Goal: Find specific page/section: Find specific page/section

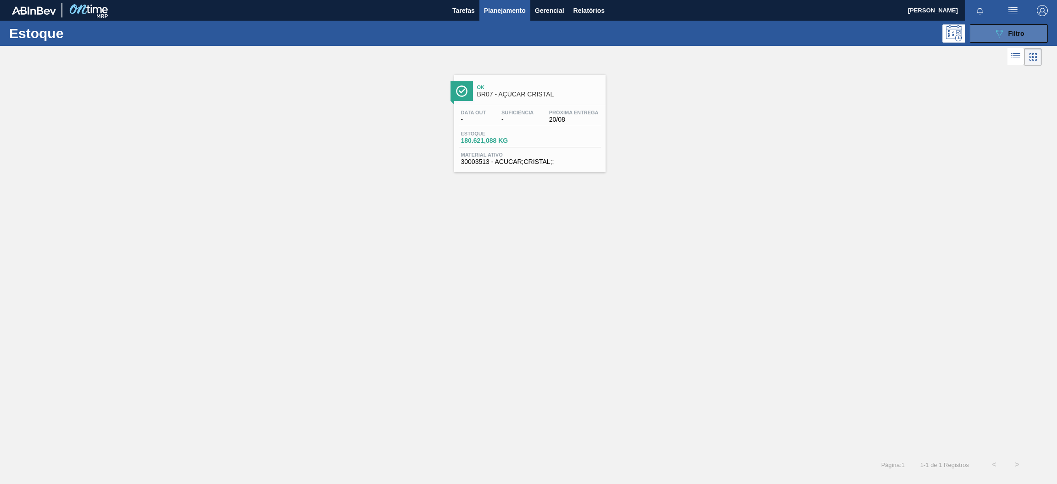
click at [976, 34] on button "089F7B8B-B2A5-4AFE-B5C0-19BA573D28AC Filtro" at bounding box center [1009, 33] width 78 height 18
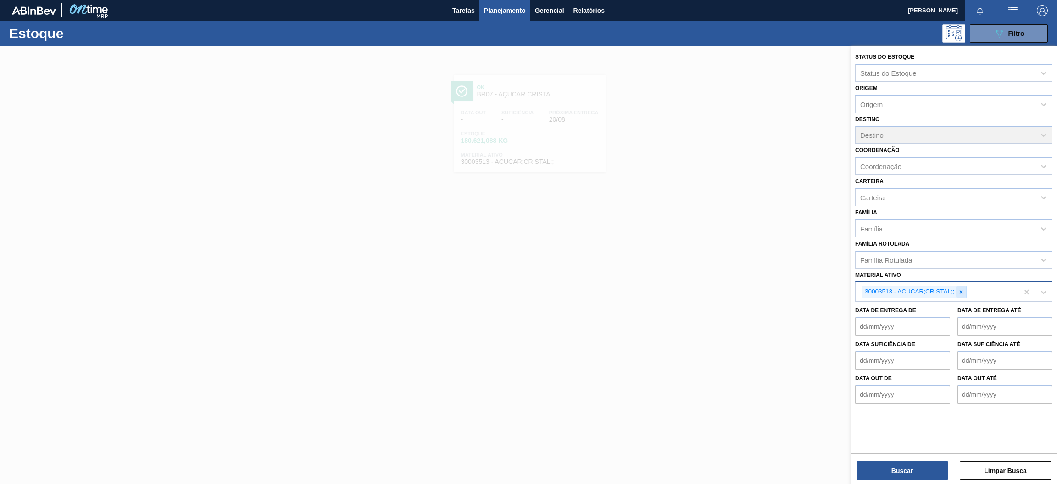
click at [962, 291] on icon at bounding box center [961, 292] width 6 height 6
drag, startPoint x: 411, startPoint y: 222, endPoint x: 428, endPoint y: 189, distance: 36.5
click at [415, 222] on div at bounding box center [528, 288] width 1057 height 484
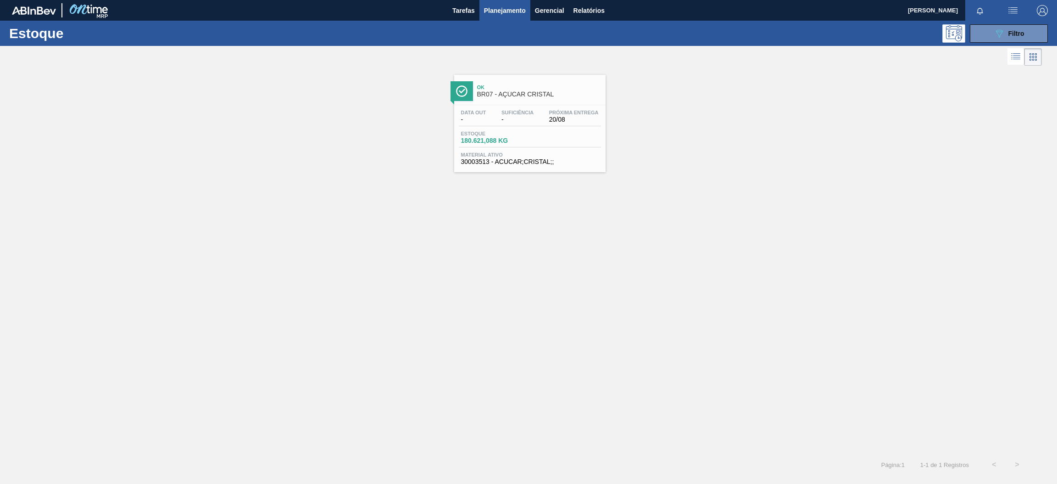
click at [580, 129] on div "Estoque 089F7B8B-B2A5-4AFE-B5C0-19BA573D28AC Filtro Status do Estoque Status do…" at bounding box center [528, 248] width 1057 height 455
click at [529, 137] on div "Estoque 180.621,088 KG" at bounding box center [530, 139] width 142 height 17
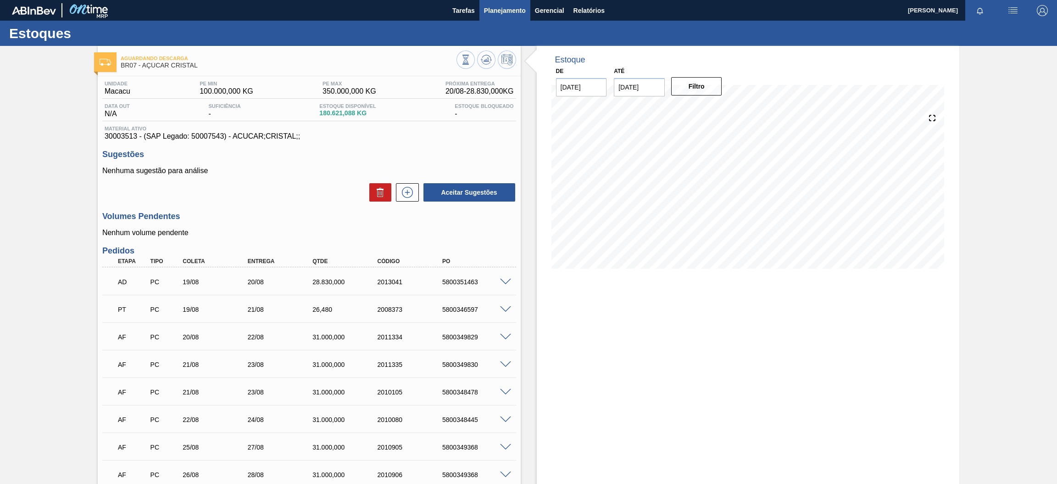
click at [500, 11] on span "Planejamento" at bounding box center [505, 10] width 42 height 11
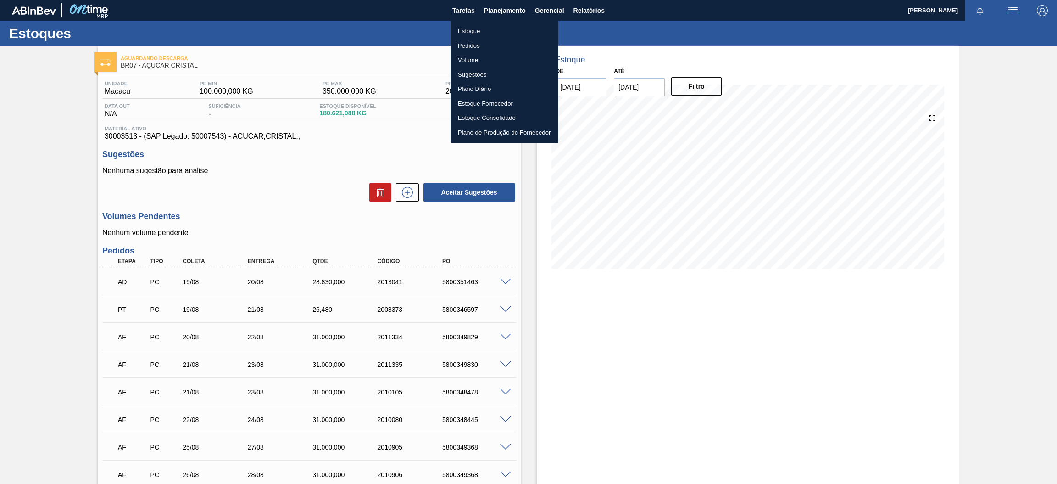
click at [481, 26] on li "Estoque" at bounding box center [505, 31] width 108 height 15
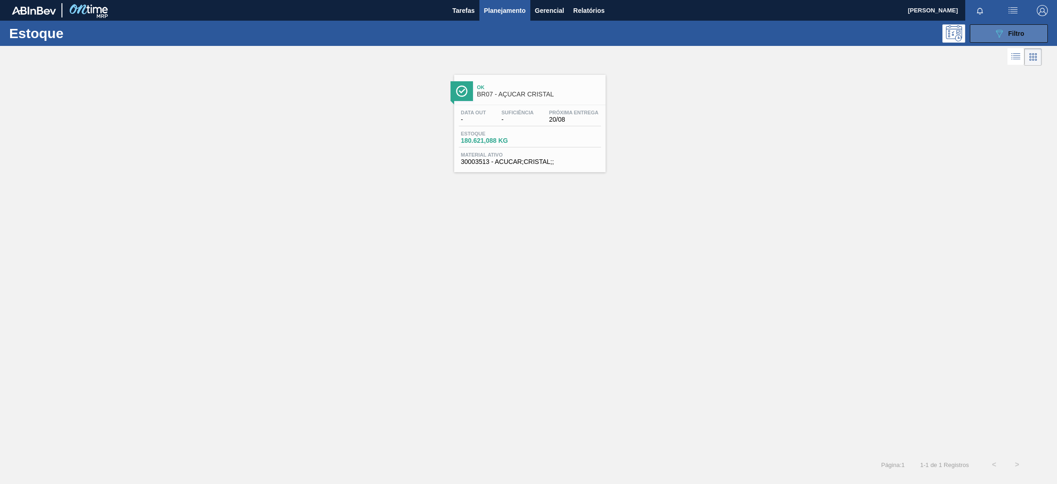
click at [1007, 37] on div "089F7B8B-B2A5-4AFE-B5C0-19BA573D28AC Filtro" at bounding box center [1009, 33] width 31 height 11
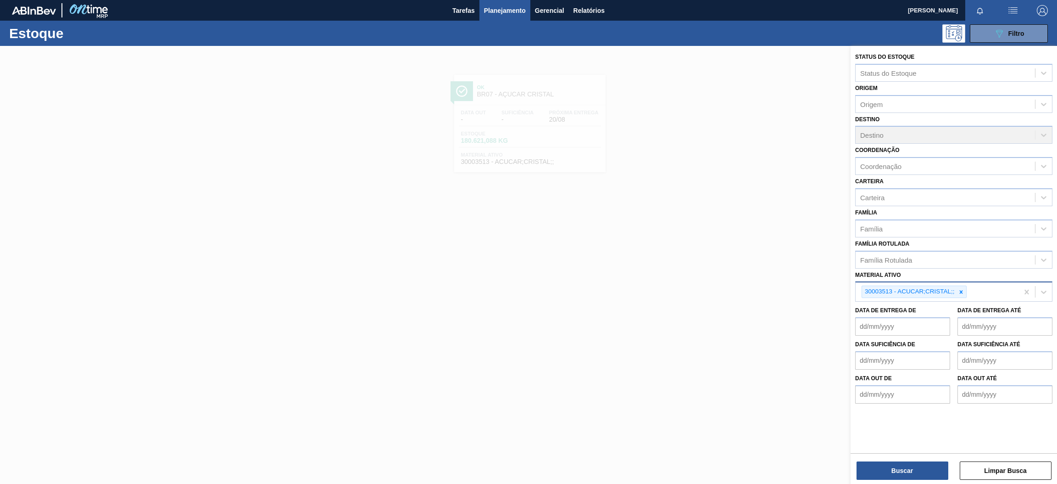
click at [959, 291] on div at bounding box center [961, 291] width 10 height 11
type ativo "30008614"
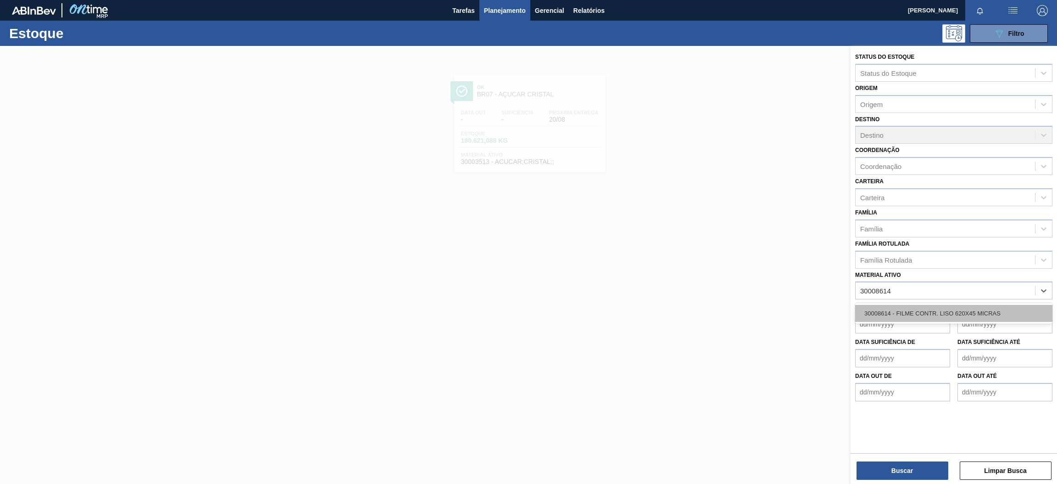
click at [938, 305] on div "30008614 - FILME CONTR. LISO 620X45 MICRAS" at bounding box center [953, 313] width 197 height 17
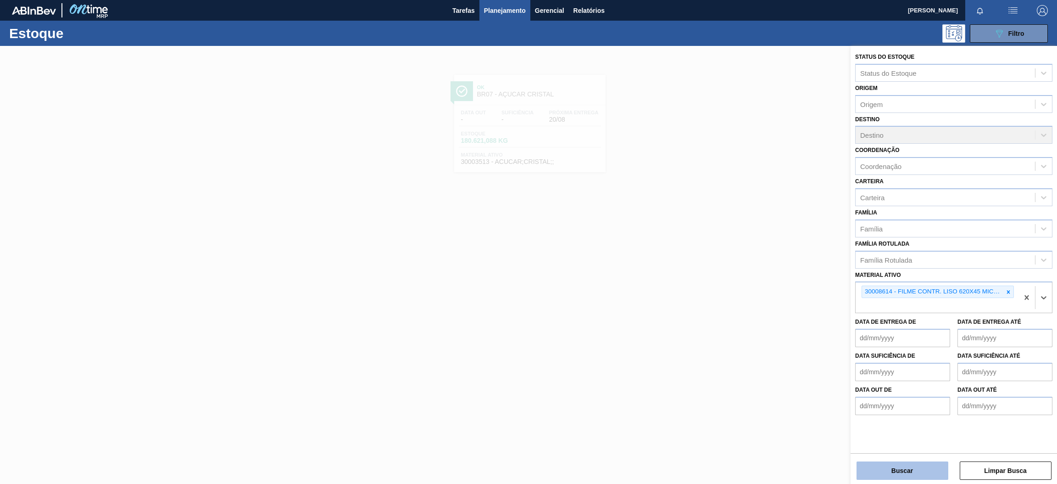
click at [898, 473] on button "Buscar" at bounding box center [903, 470] width 92 height 18
